Goal: Transaction & Acquisition: Obtain resource

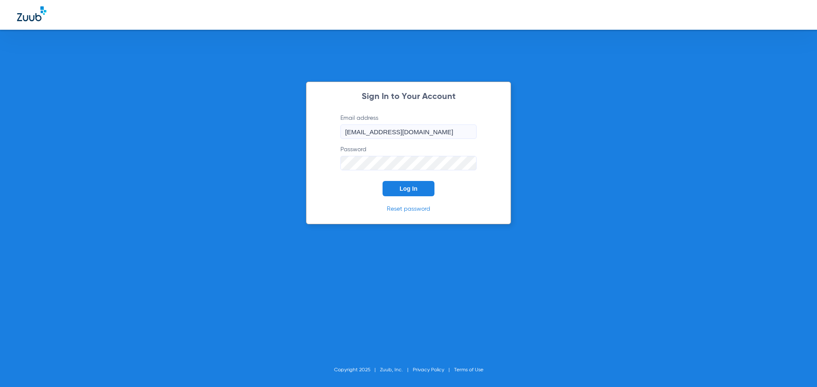
click at [406, 189] on span "Log In" at bounding box center [408, 188] width 18 height 7
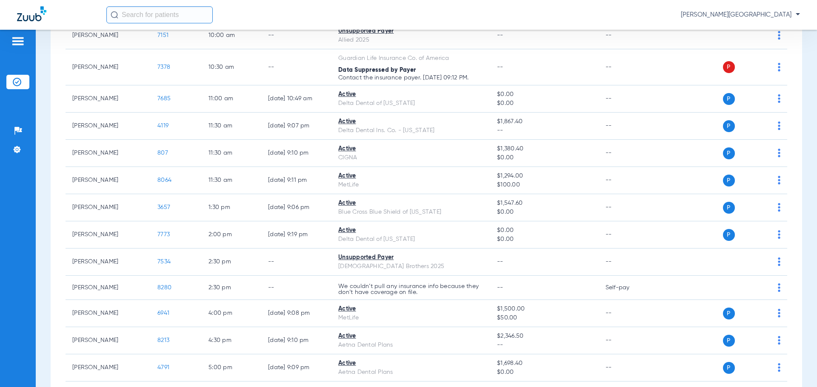
scroll to position [288, 0]
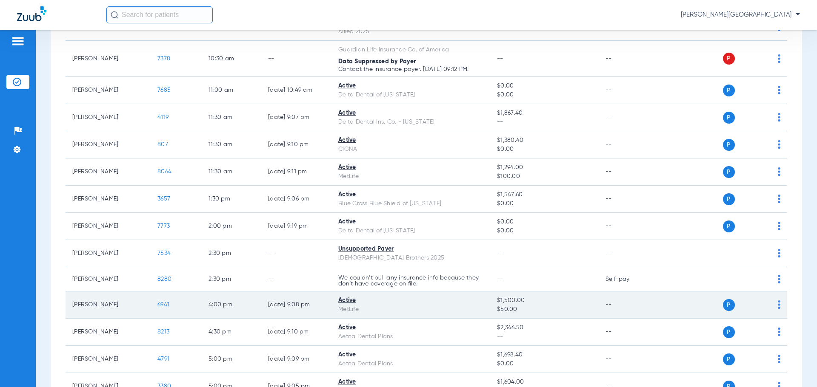
click at [167, 306] on span "6941" at bounding box center [163, 305] width 12 height 6
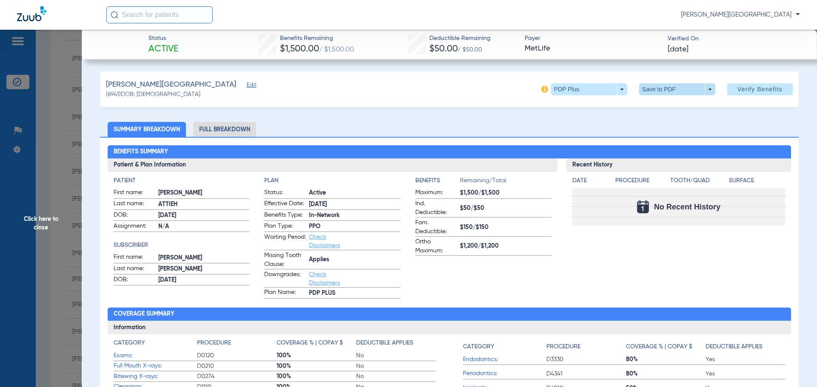
click at [651, 86] on span at bounding box center [677, 89] width 76 height 12
click at [652, 110] on button "insert_drive_file Save to PDF" at bounding box center [665, 106] width 64 height 17
click at [32, 219] on span "Click here to close" at bounding box center [41, 223] width 82 height 387
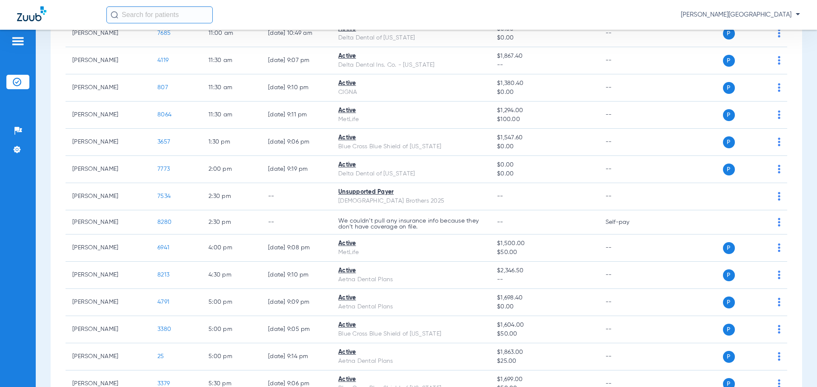
scroll to position [353, 0]
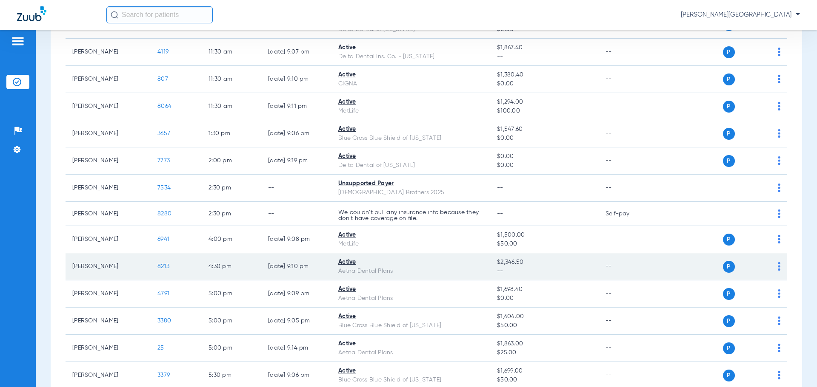
click at [163, 265] on span "8213" at bounding box center [163, 267] width 12 height 6
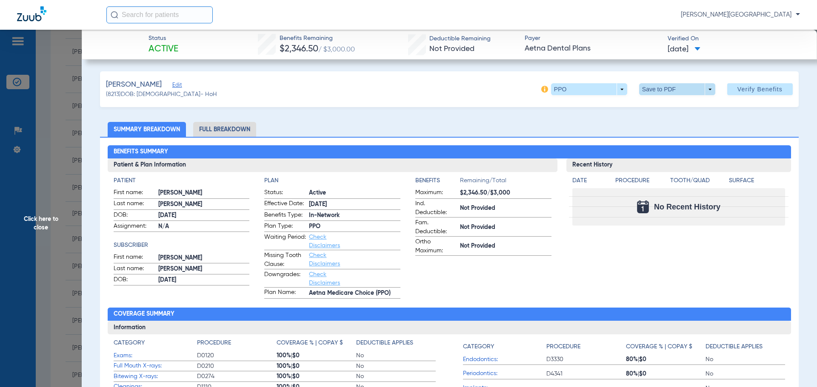
click at [639, 94] on span at bounding box center [677, 89] width 76 height 12
click at [650, 103] on mat-icon "insert_drive_file" at bounding box center [645, 106] width 10 height 10
click at [31, 207] on span "Click here to close" at bounding box center [41, 223] width 82 height 387
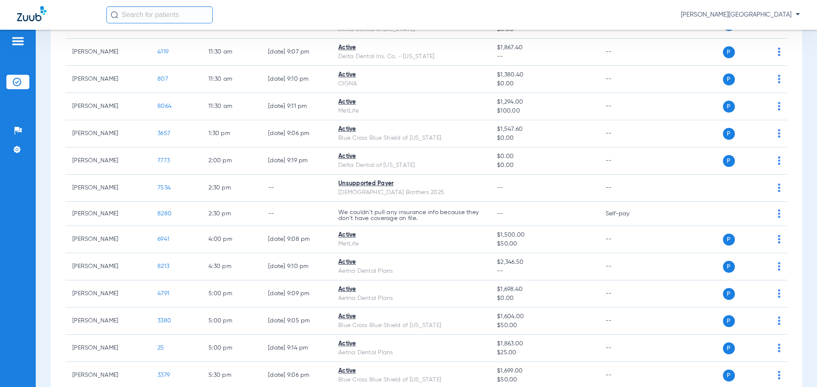
drag, startPoint x: 809, startPoint y: 192, endPoint x: 809, endPoint y: 225, distance: 33.6
click at [809, 225] on div "Schedule Insurance Verification History Last Appt. Sync Time: [DATE] - 11:25 AM…" at bounding box center [426, 209] width 781 height 358
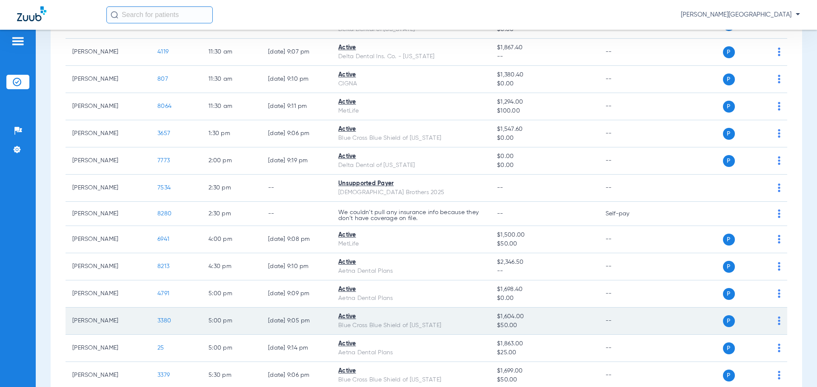
click at [168, 321] on span "3380" at bounding box center [164, 321] width 14 height 6
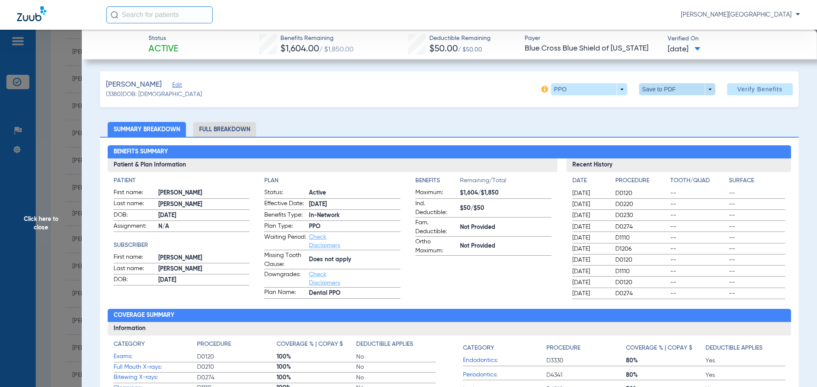
click at [655, 87] on span at bounding box center [677, 89] width 76 height 12
click at [659, 108] on span "Save to PDF" at bounding box center [674, 106] width 34 height 6
click at [43, 209] on span "Click here to close" at bounding box center [41, 223] width 82 height 387
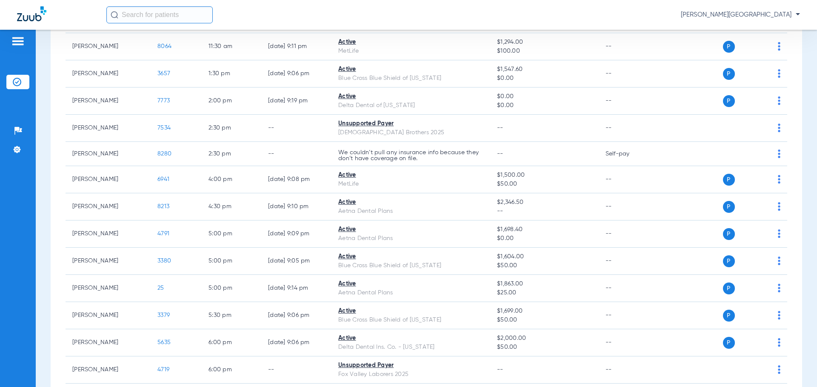
scroll to position [413, 0]
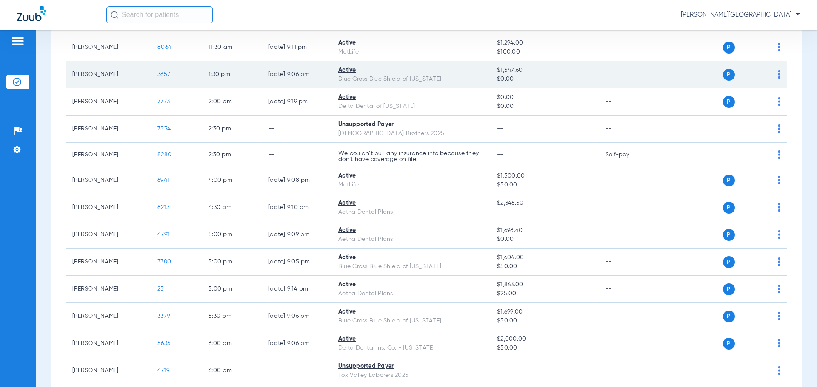
click at [165, 75] on span "3657" at bounding box center [163, 74] width 13 height 6
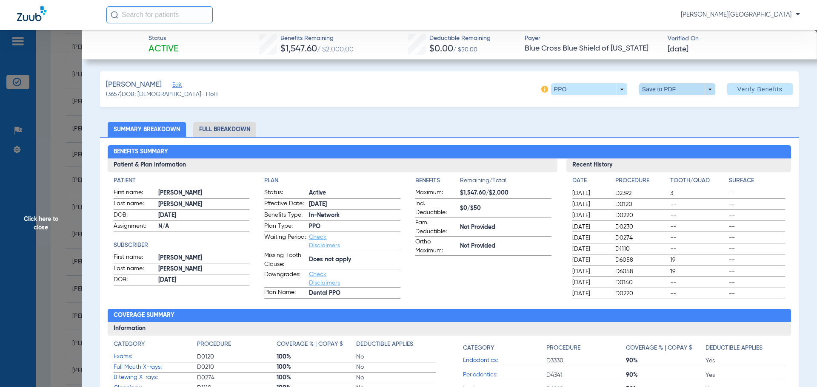
click at [652, 88] on span at bounding box center [677, 89] width 76 height 12
click at [659, 108] on span "Save to PDF" at bounding box center [674, 106] width 34 height 6
click at [60, 185] on span "Click here to close" at bounding box center [41, 223] width 82 height 387
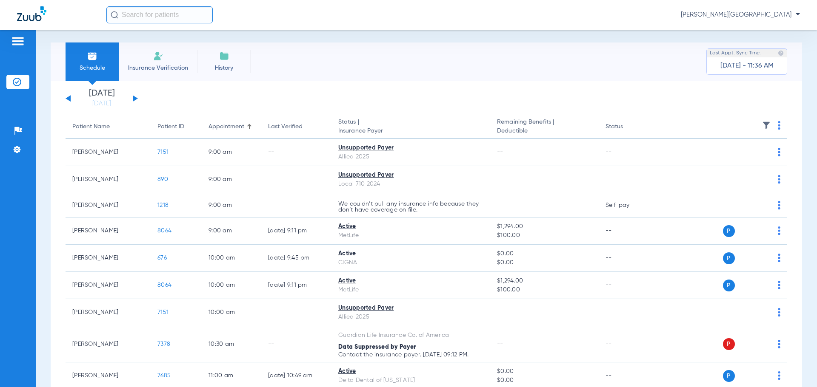
scroll to position [0, 0]
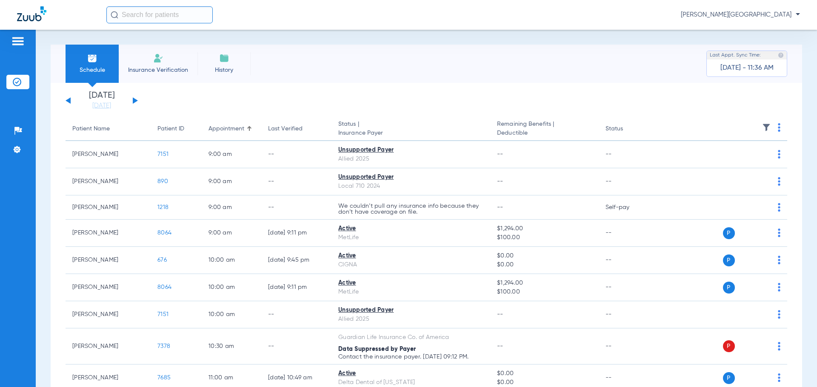
click at [132, 100] on div "[DATE] [DATE] [DATE] [DATE] [DATE] [DATE] [DATE] [DATE] [DATE] [DATE] [DATE] [D…" at bounding box center [102, 100] width 72 height 19
click at [107, 104] on link "[DATE]" at bounding box center [101, 106] width 51 height 9
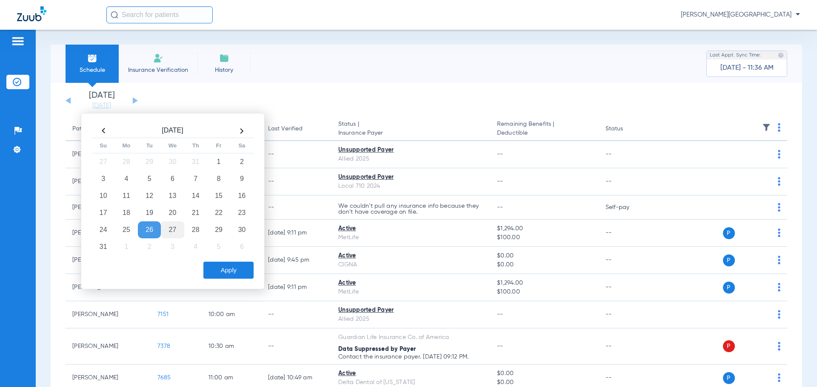
click at [171, 225] on td "27" at bounding box center [172, 230] width 23 height 17
click at [230, 274] on button "Apply" at bounding box center [228, 270] width 50 height 17
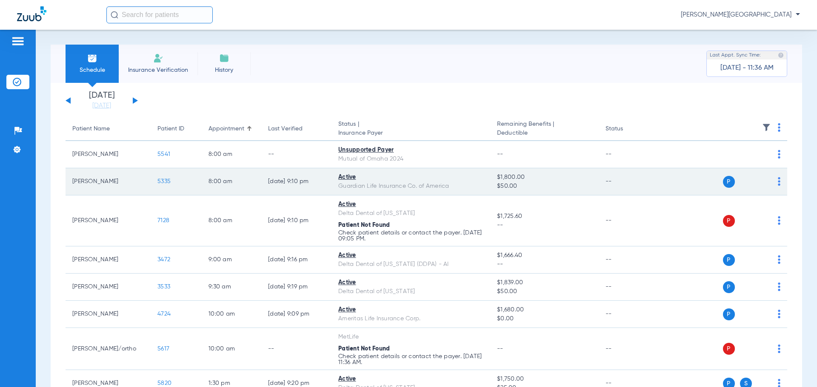
click at [161, 181] on span "5335" at bounding box center [163, 182] width 13 height 6
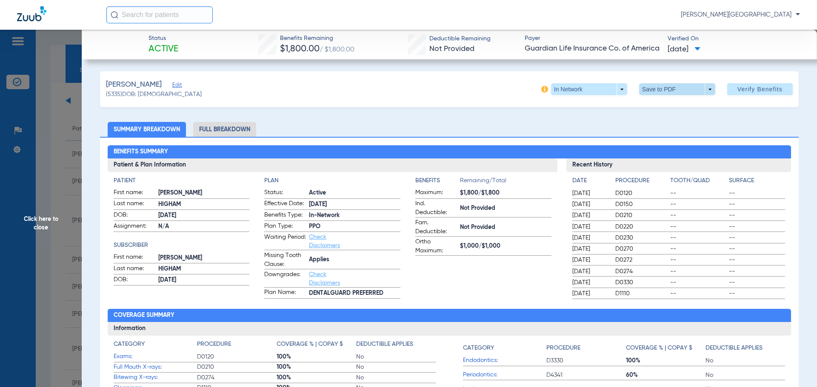
click at [650, 89] on span at bounding box center [677, 89] width 76 height 12
click at [656, 110] on button "insert_drive_file Save to PDF" at bounding box center [665, 106] width 64 height 17
click at [37, 214] on span "Click here to close" at bounding box center [41, 223] width 82 height 387
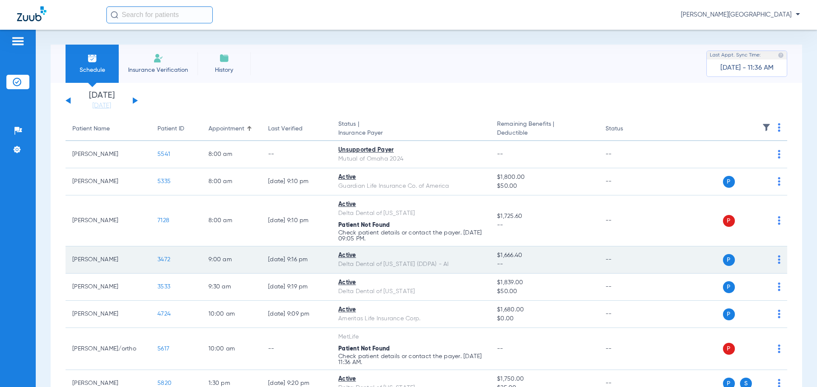
click at [164, 257] on span "3472" at bounding box center [163, 260] width 13 height 6
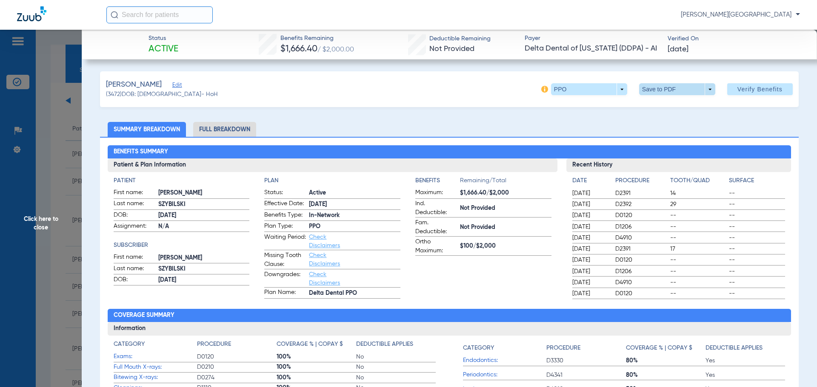
click at [644, 89] on span at bounding box center [677, 89] width 76 height 12
click at [649, 108] on mat-icon "insert_drive_file" at bounding box center [645, 106] width 10 height 10
click at [48, 202] on span "Click here to close" at bounding box center [41, 223] width 82 height 387
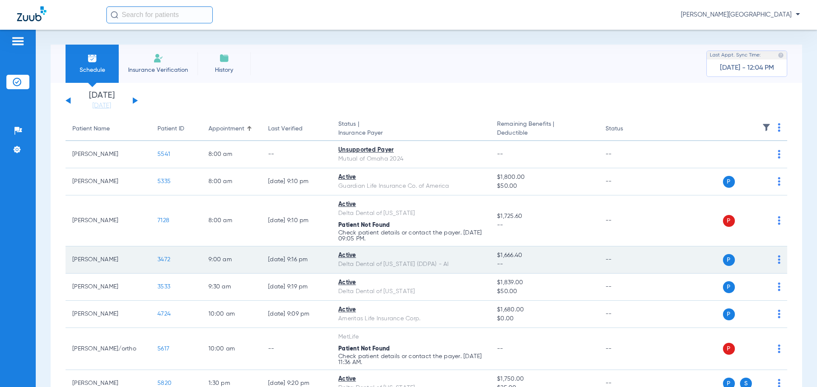
click at [162, 261] on span "3472" at bounding box center [163, 260] width 13 height 6
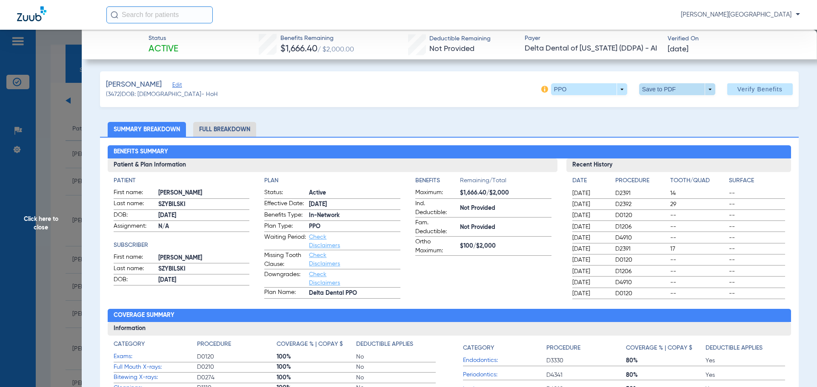
click at [667, 92] on span at bounding box center [677, 89] width 20 height 20
click at [668, 107] on span "Save to PDF" at bounding box center [674, 106] width 34 height 6
click at [34, 213] on span "Click here to close" at bounding box center [41, 223] width 82 height 387
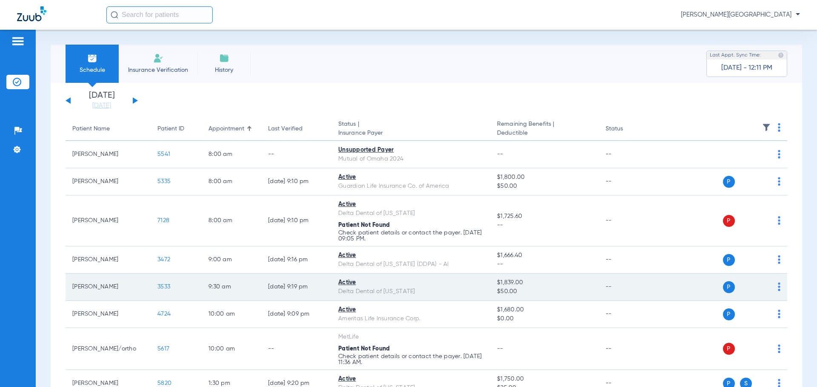
click at [165, 286] on span "3533" at bounding box center [163, 287] width 13 height 6
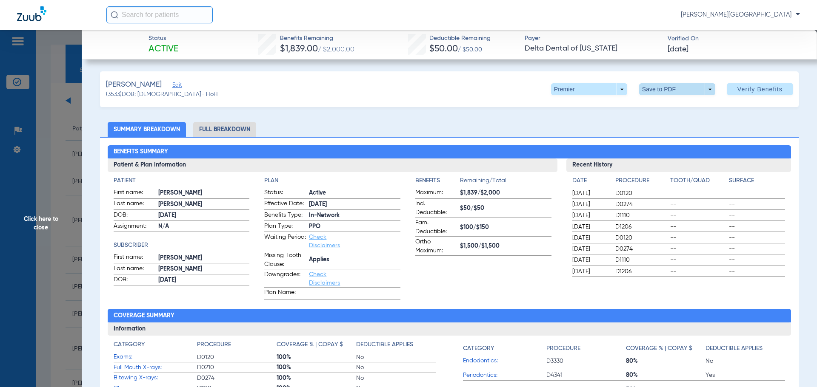
click at [643, 94] on span at bounding box center [677, 89] width 76 height 12
click at [663, 106] on span "Save to PDF" at bounding box center [674, 106] width 34 height 6
click at [42, 221] on span "Click here to close" at bounding box center [41, 223] width 82 height 387
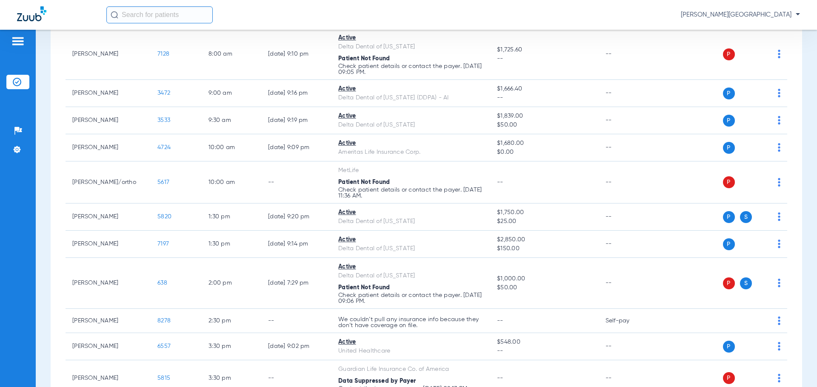
scroll to position [159, 0]
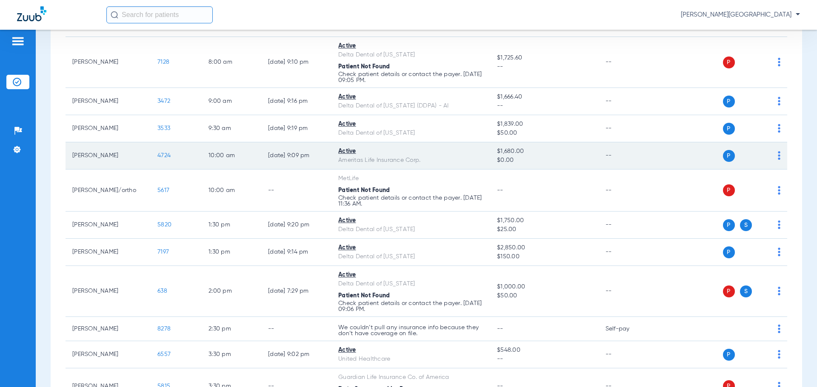
click at [168, 154] on span "4724" at bounding box center [163, 156] width 13 height 6
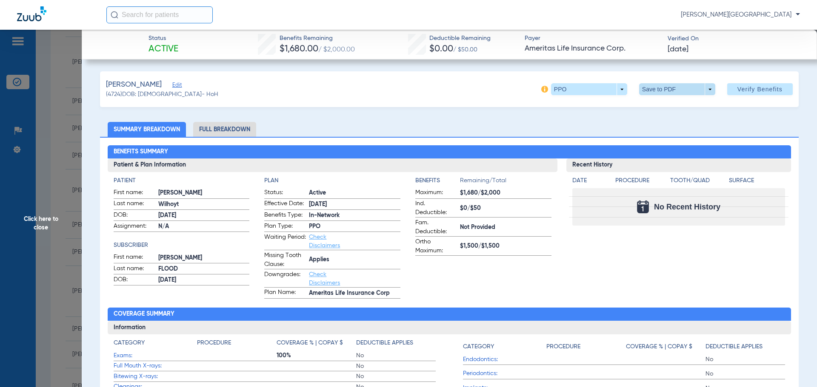
click at [650, 87] on span at bounding box center [677, 89] width 76 height 12
click at [657, 106] on span "Save to PDF" at bounding box center [674, 106] width 34 height 6
click at [667, 89] on span at bounding box center [677, 89] width 20 height 20
click at [671, 107] on span "Save to PDF" at bounding box center [674, 106] width 34 height 6
